Goal: Task Accomplishment & Management: Manage account settings

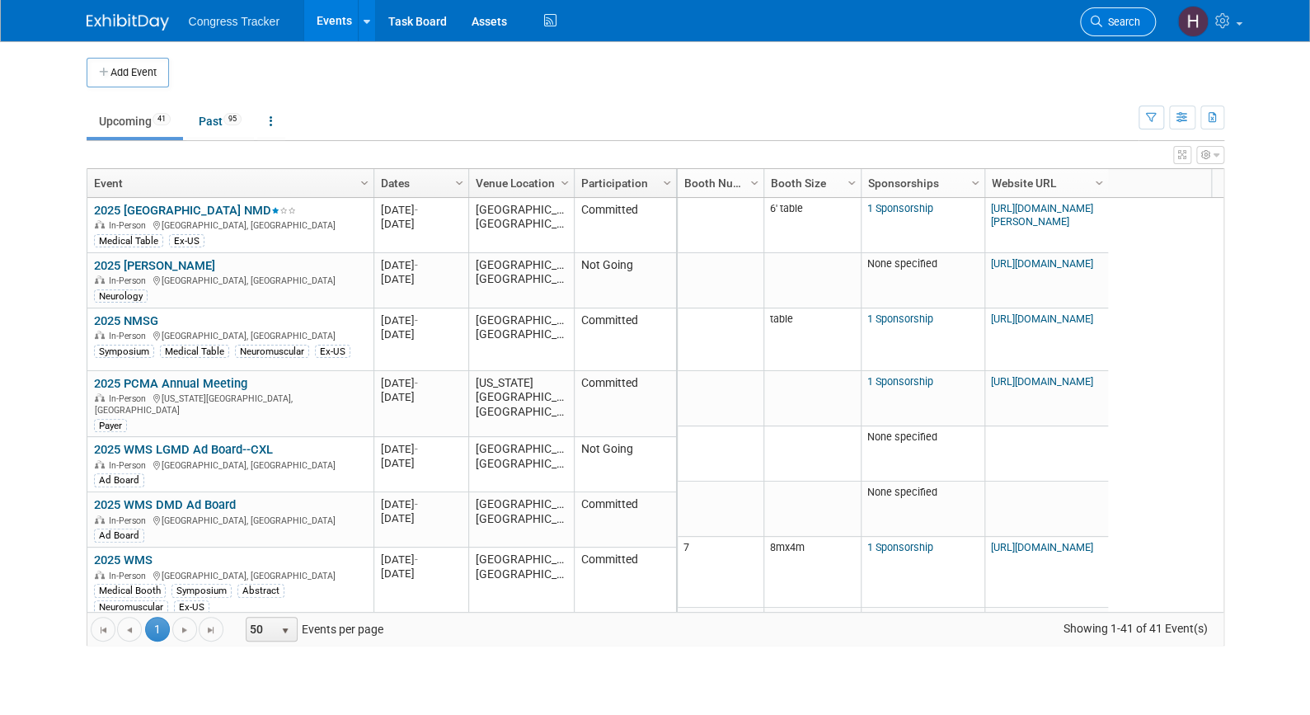
click at [1098, 20] on icon at bounding box center [1096, 22] width 12 height 12
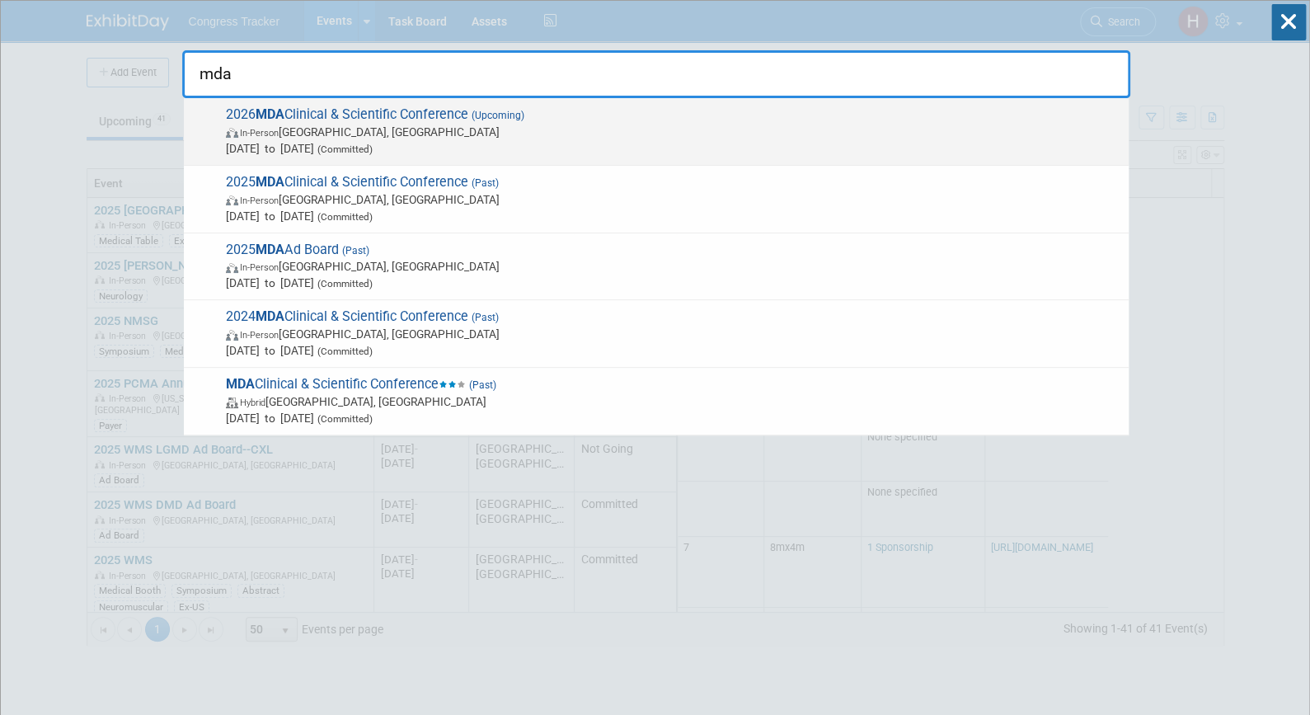
type input "mda"
click at [362, 127] on span "In-Person [GEOGRAPHIC_DATA], [GEOGRAPHIC_DATA]" at bounding box center [673, 132] width 894 height 16
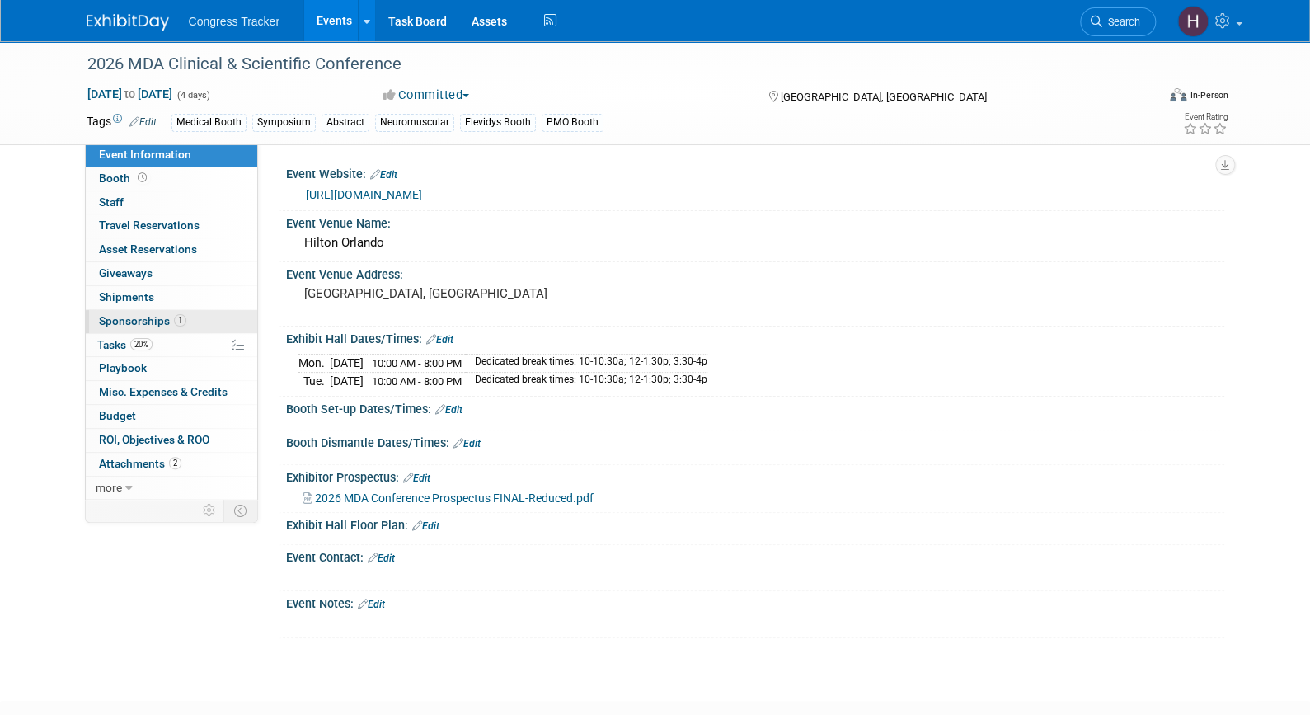
click at [180, 325] on span "1" at bounding box center [180, 320] width 12 height 12
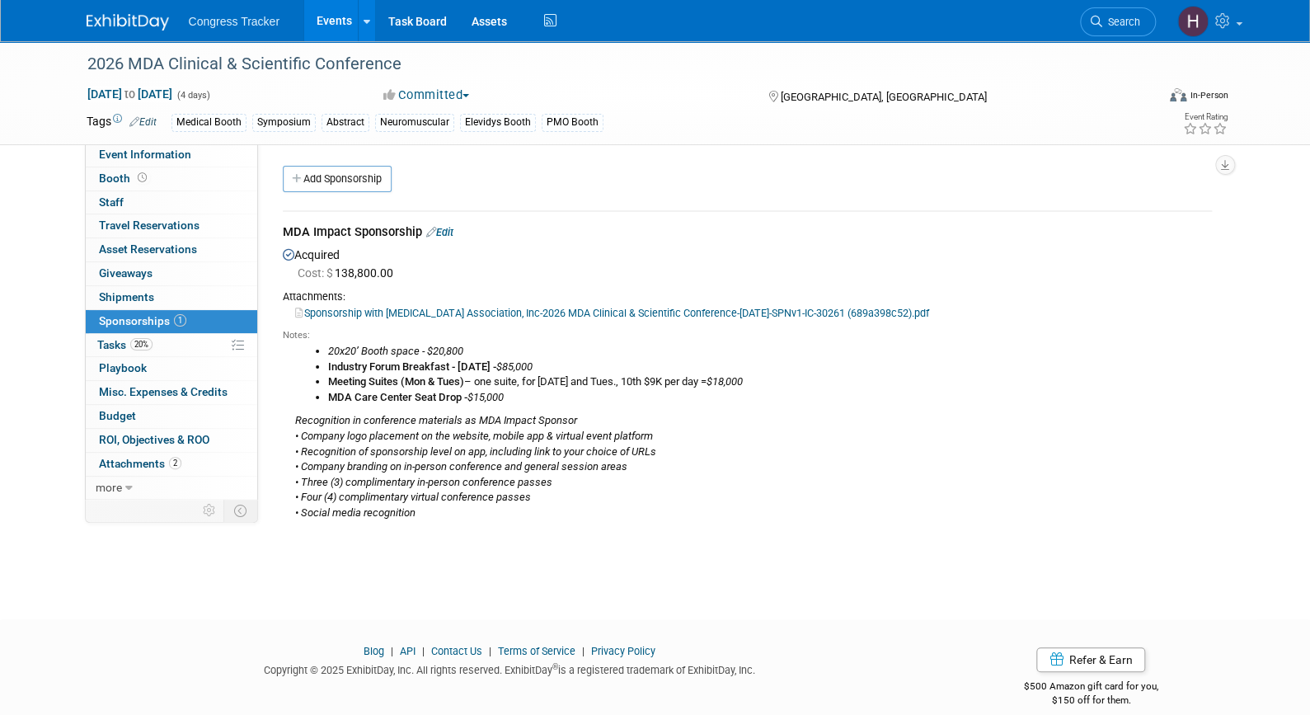
click at [445, 225] on div "MDA Impact Sponsorship Edit" at bounding box center [747, 233] width 929 height 21
click at [445, 233] on link "Edit" at bounding box center [439, 232] width 27 height 12
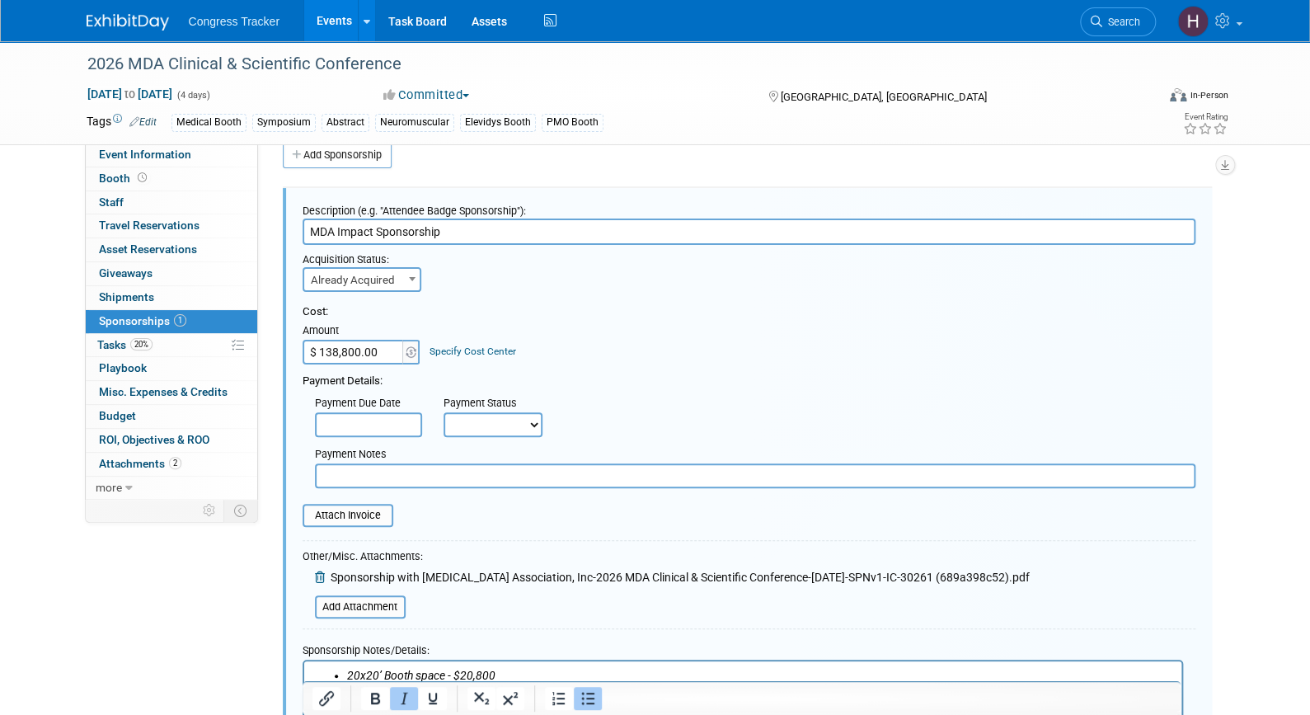
click at [396, 477] on input "text" at bounding box center [755, 475] width 880 height 25
paste input "SRPT164877"
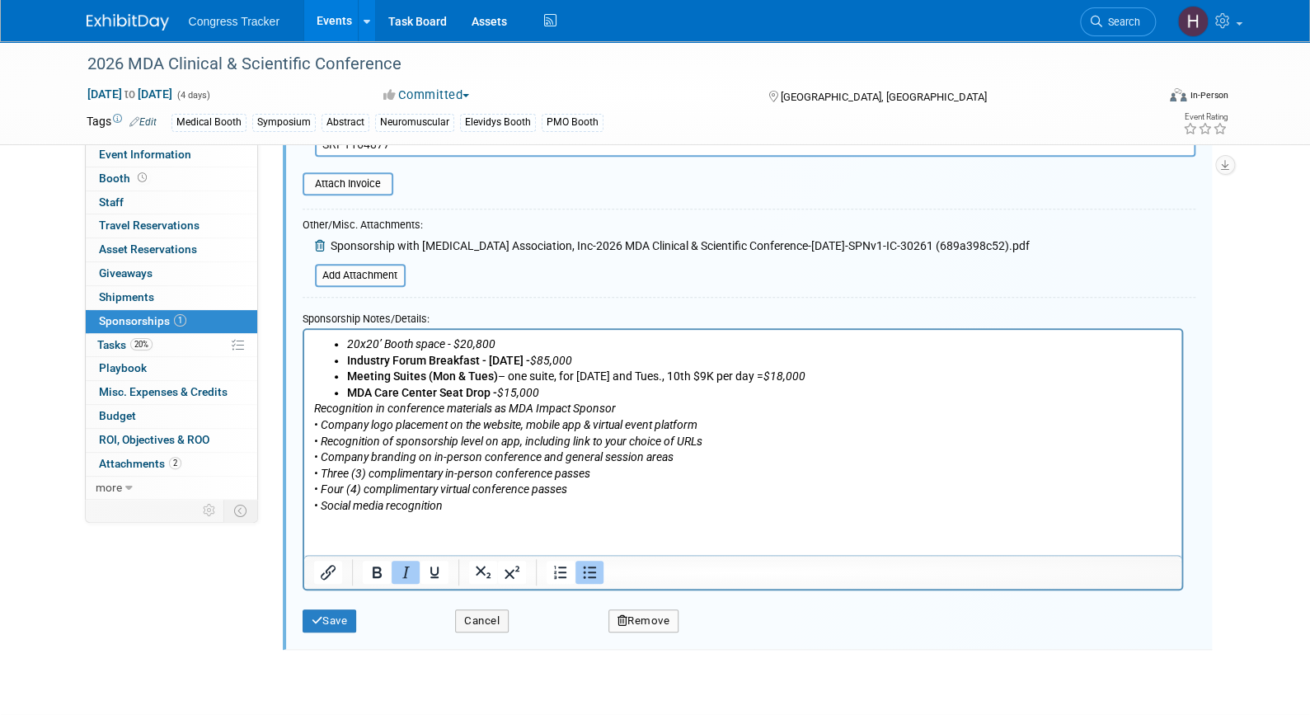
scroll to position [356, 0]
type input "SRPT164877"
click at [340, 617] on button "Save" at bounding box center [329, 619] width 54 height 23
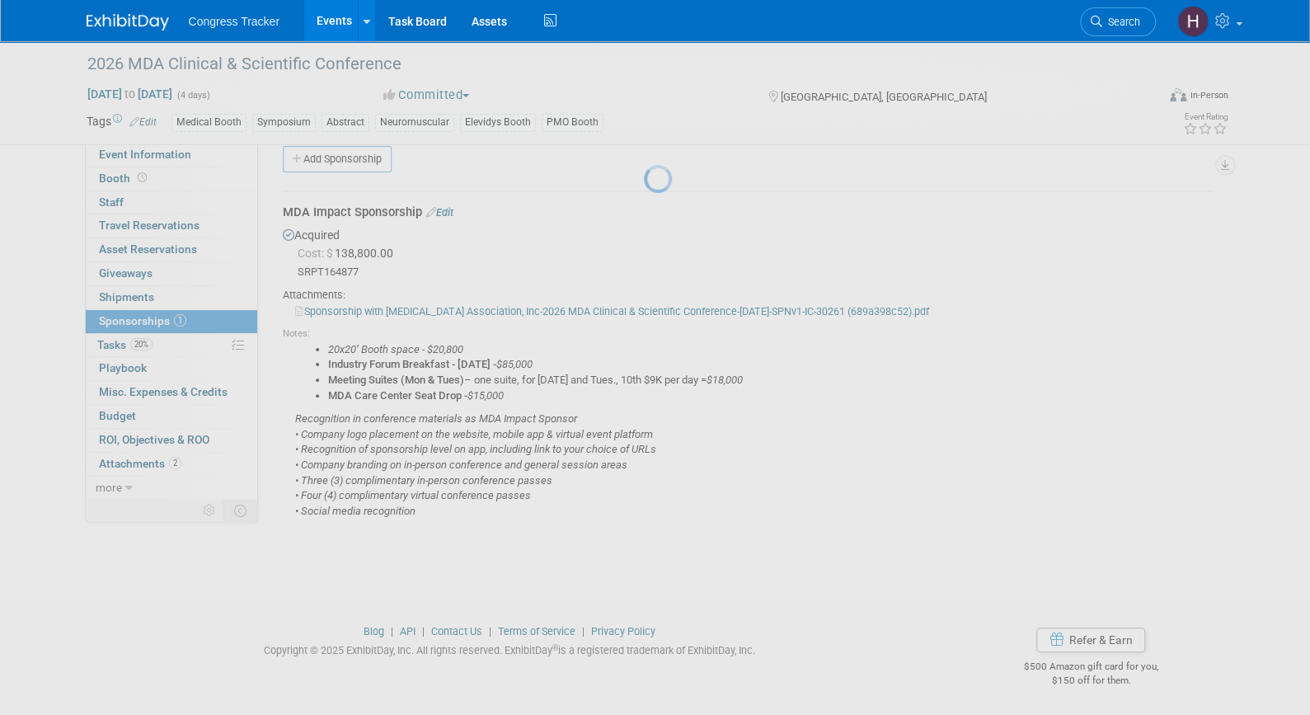
scroll to position [20, 0]
